Goal: Transaction & Acquisition: Purchase product/service

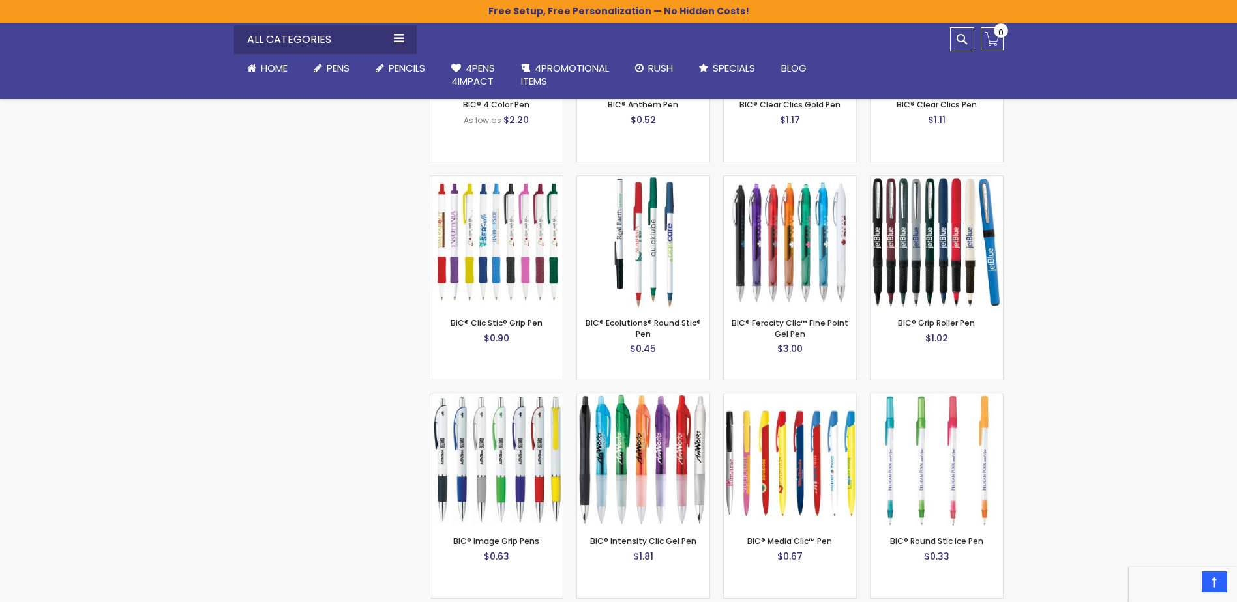
scroll to position [6470, 0]
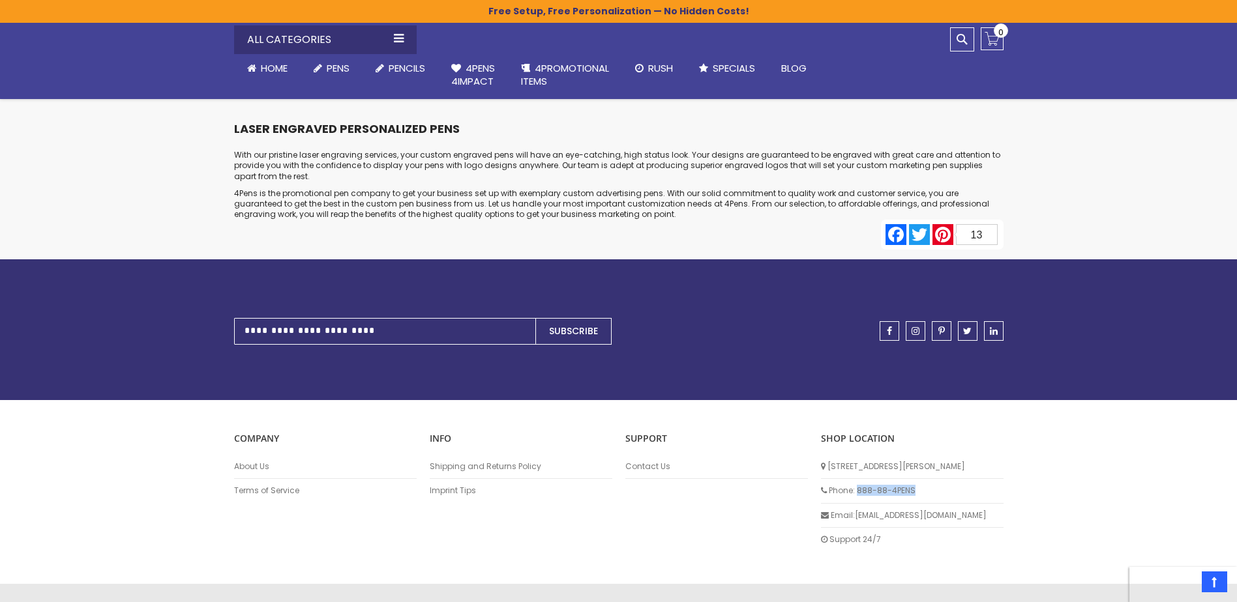
drag, startPoint x: 915, startPoint y: 451, endPoint x: 856, endPoint y: 457, distance: 59.0
click at [856, 479] on li "Phone: 888-88-4PENS" at bounding box center [912, 491] width 183 height 24
copy li "888-88-4PENS"
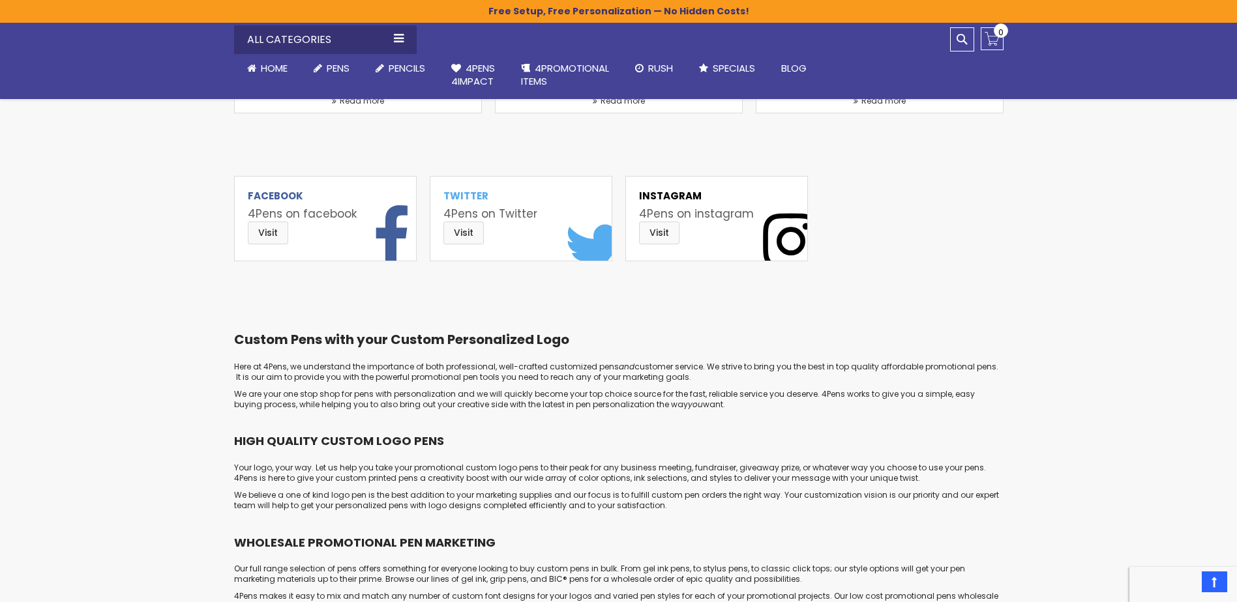
scroll to position [6470, 0]
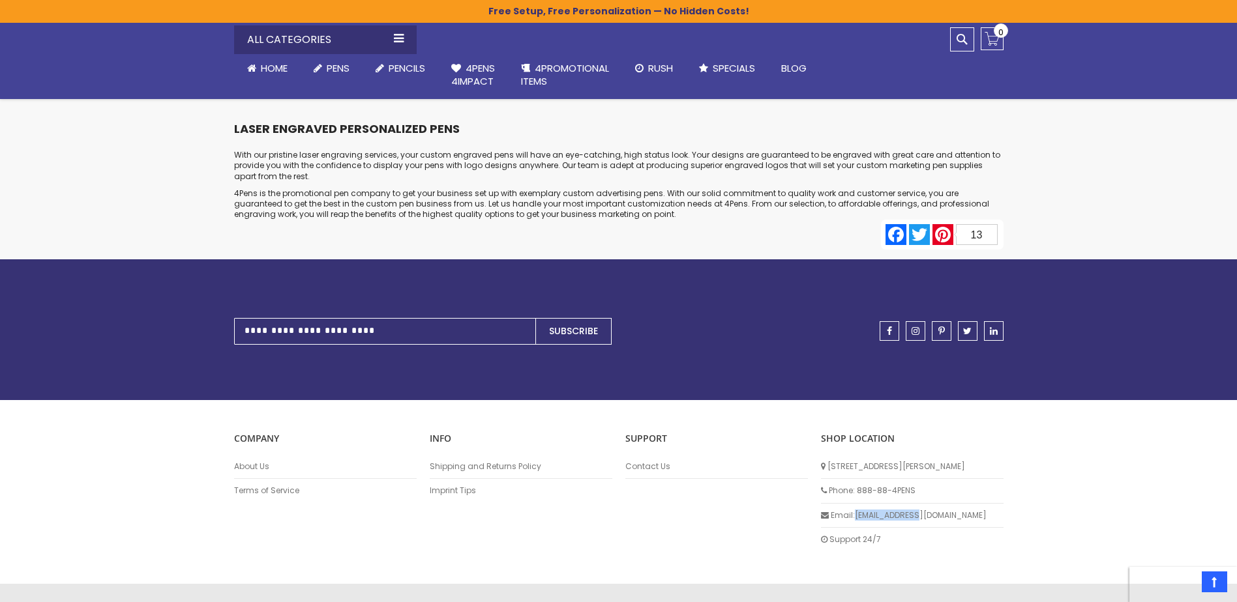
drag, startPoint x: 928, startPoint y: 484, endPoint x: 856, endPoint y: 480, distance: 71.8
click at [856, 504] on li "Email: info@4pens.com" at bounding box center [912, 516] width 183 height 24
click at [645, 462] on link "Contact Us" at bounding box center [716, 467] width 183 height 10
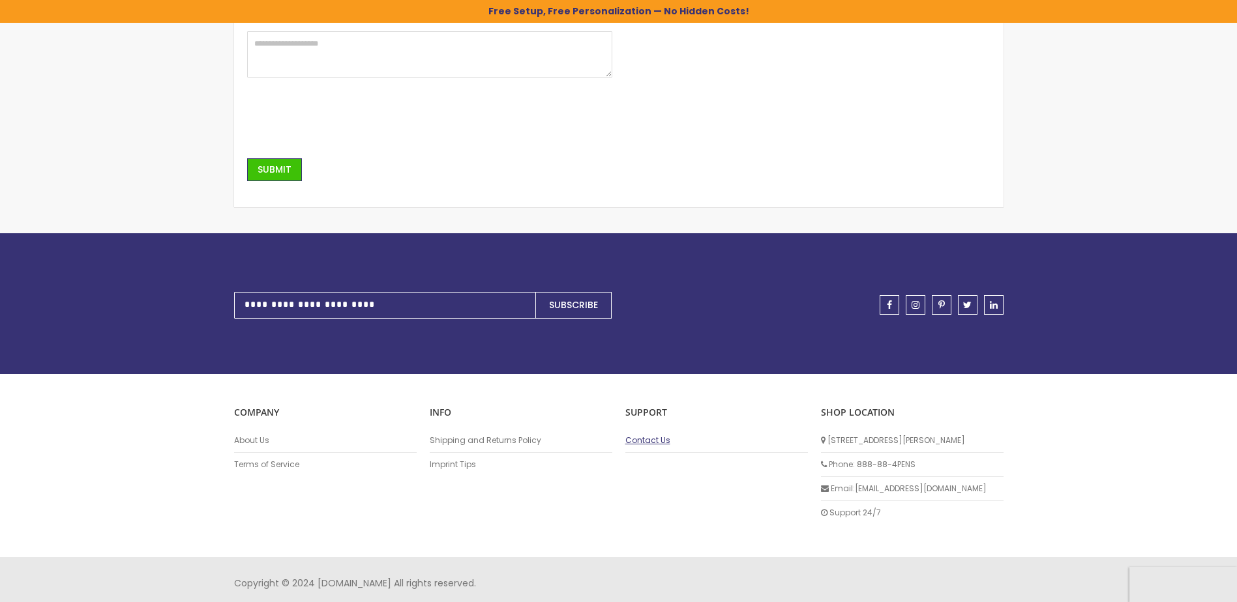
scroll to position [390, 0]
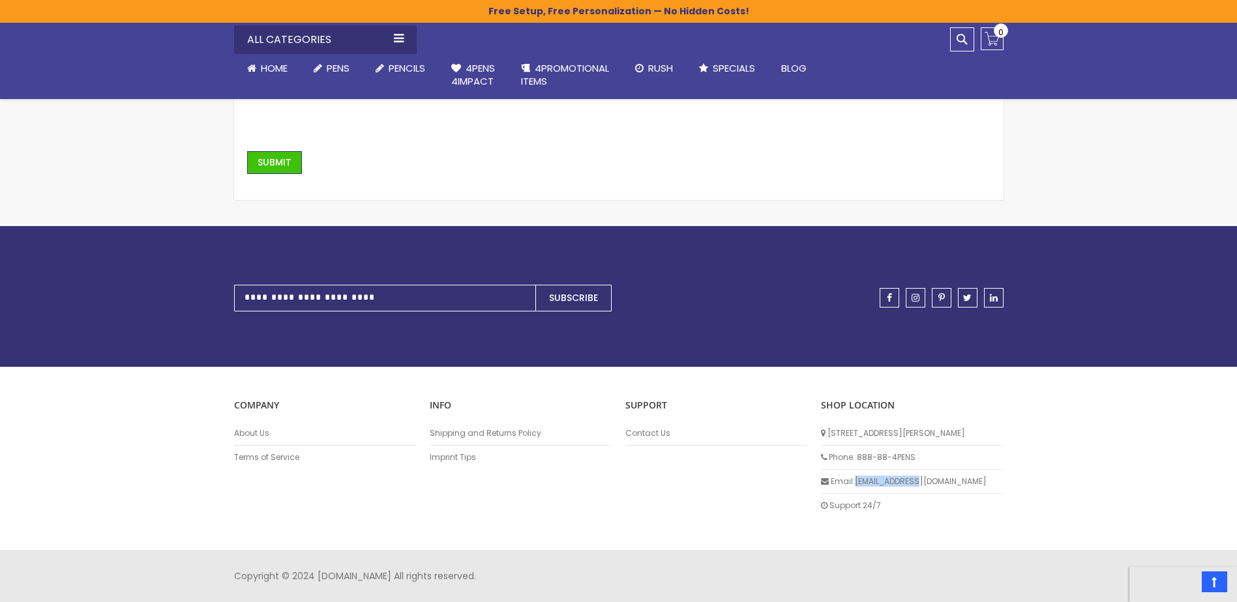
drag, startPoint x: 923, startPoint y: 481, endPoint x: 856, endPoint y: 484, distance: 67.2
click at [856, 484] on li "Email: [EMAIL_ADDRESS][DOMAIN_NAME]" at bounding box center [912, 482] width 183 height 24
copy li "[EMAIL_ADDRESS][DOMAIN_NAME]"
